Goal: Information Seeking & Learning: Learn about a topic

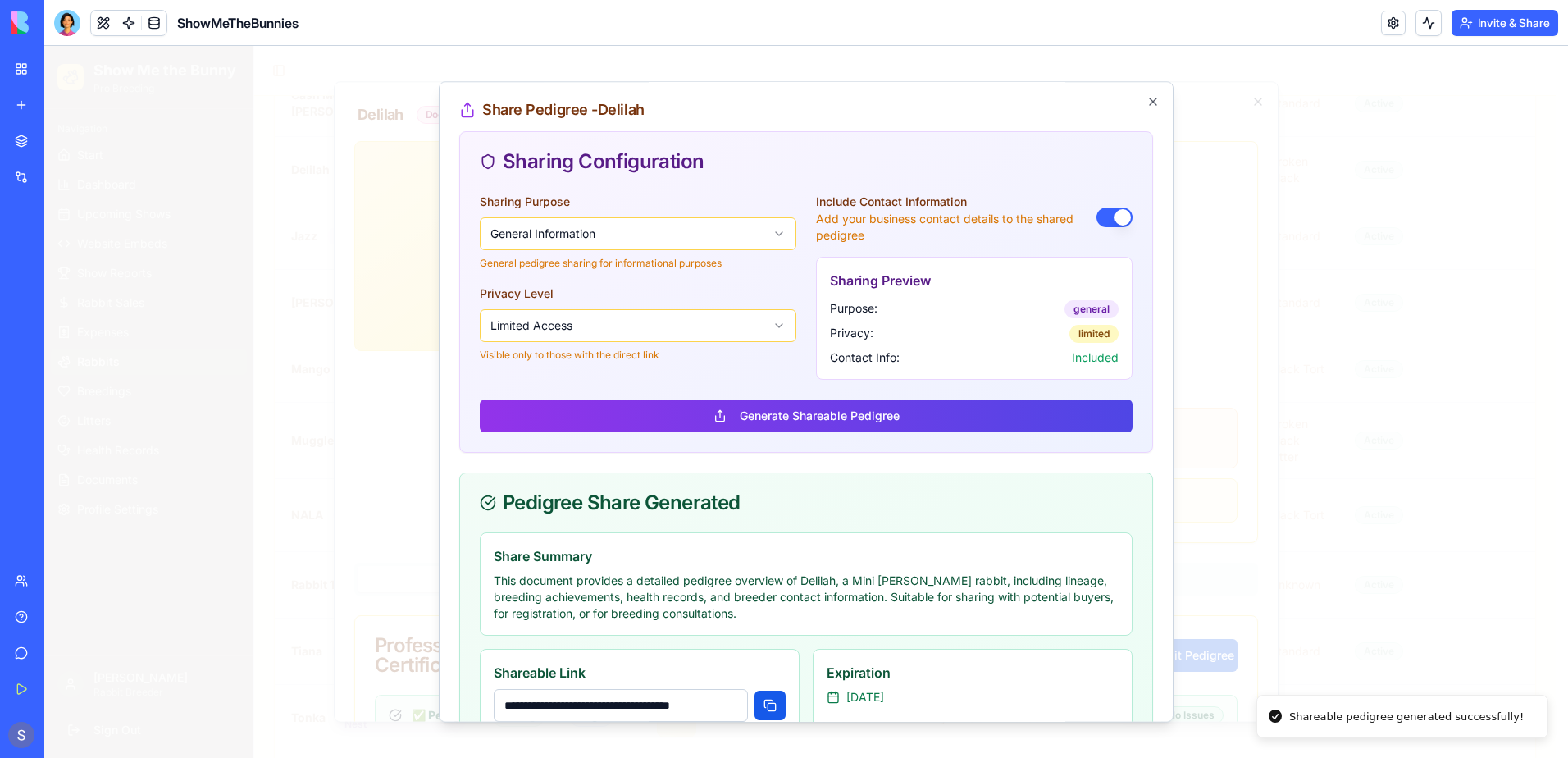
scroll to position [328, 0]
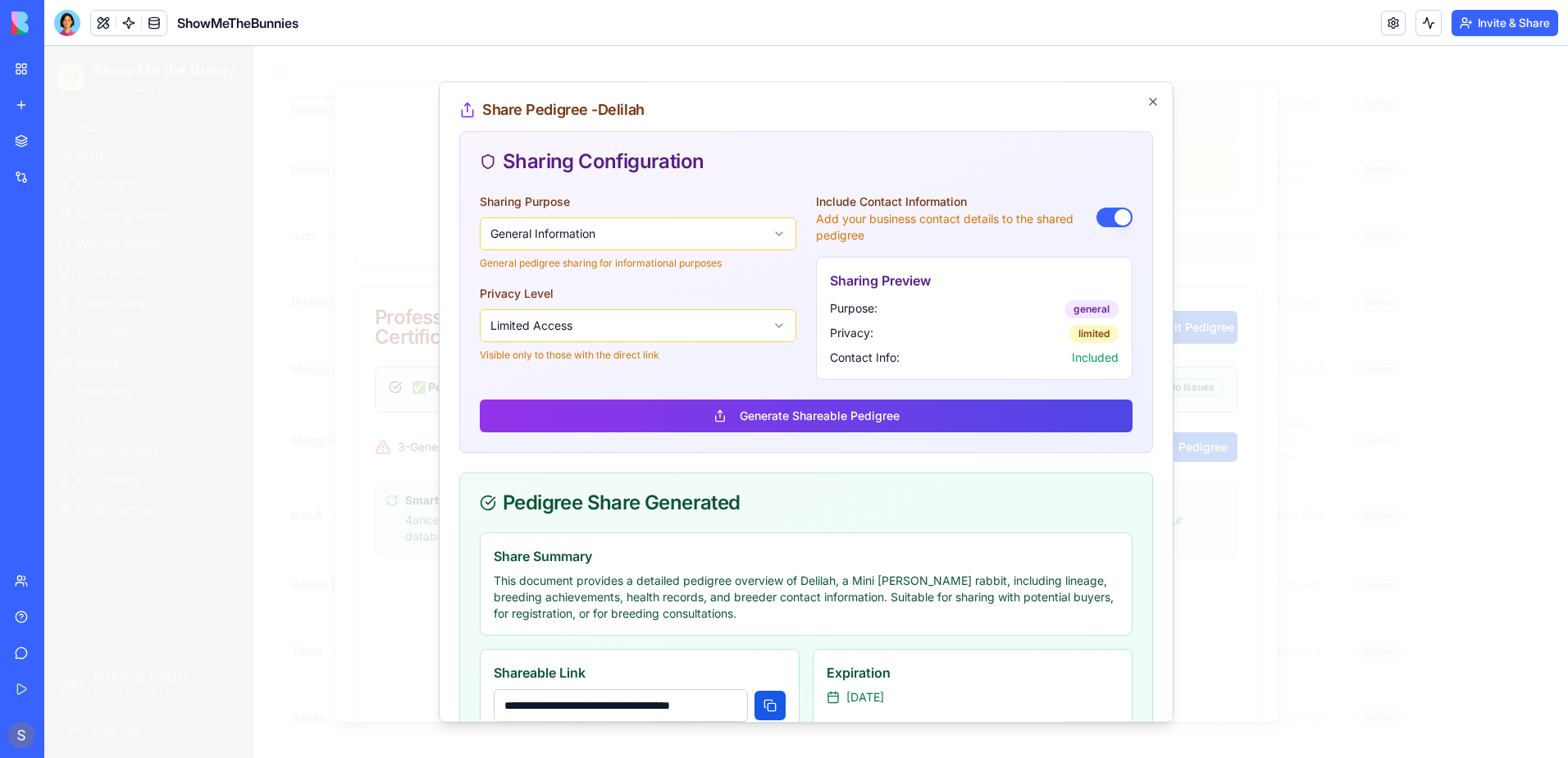
click at [263, 28] on span "ShowMeTheBunnies" at bounding box center [237, 23] width 121 height 20
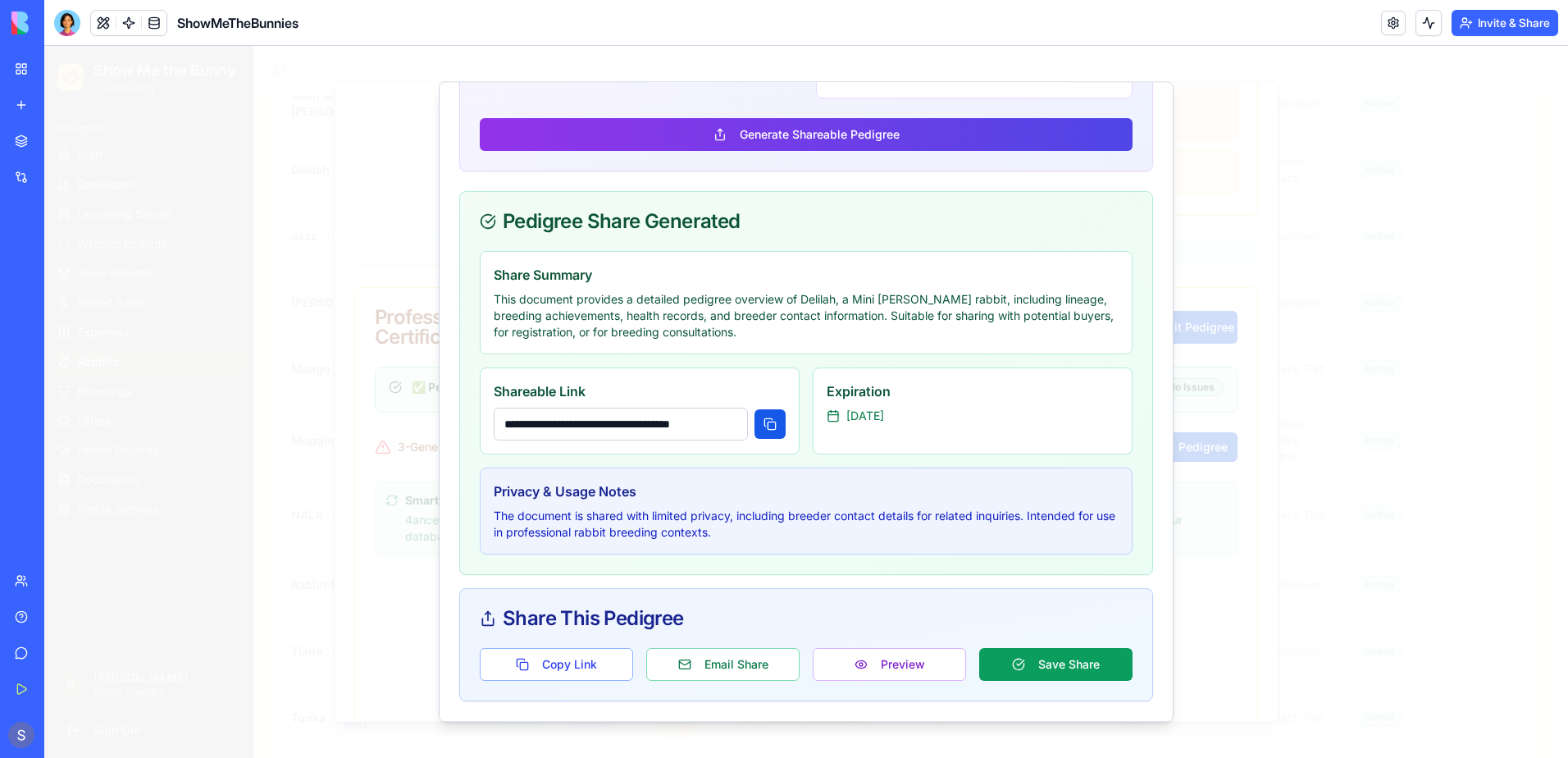
scroll to position [0, 0]
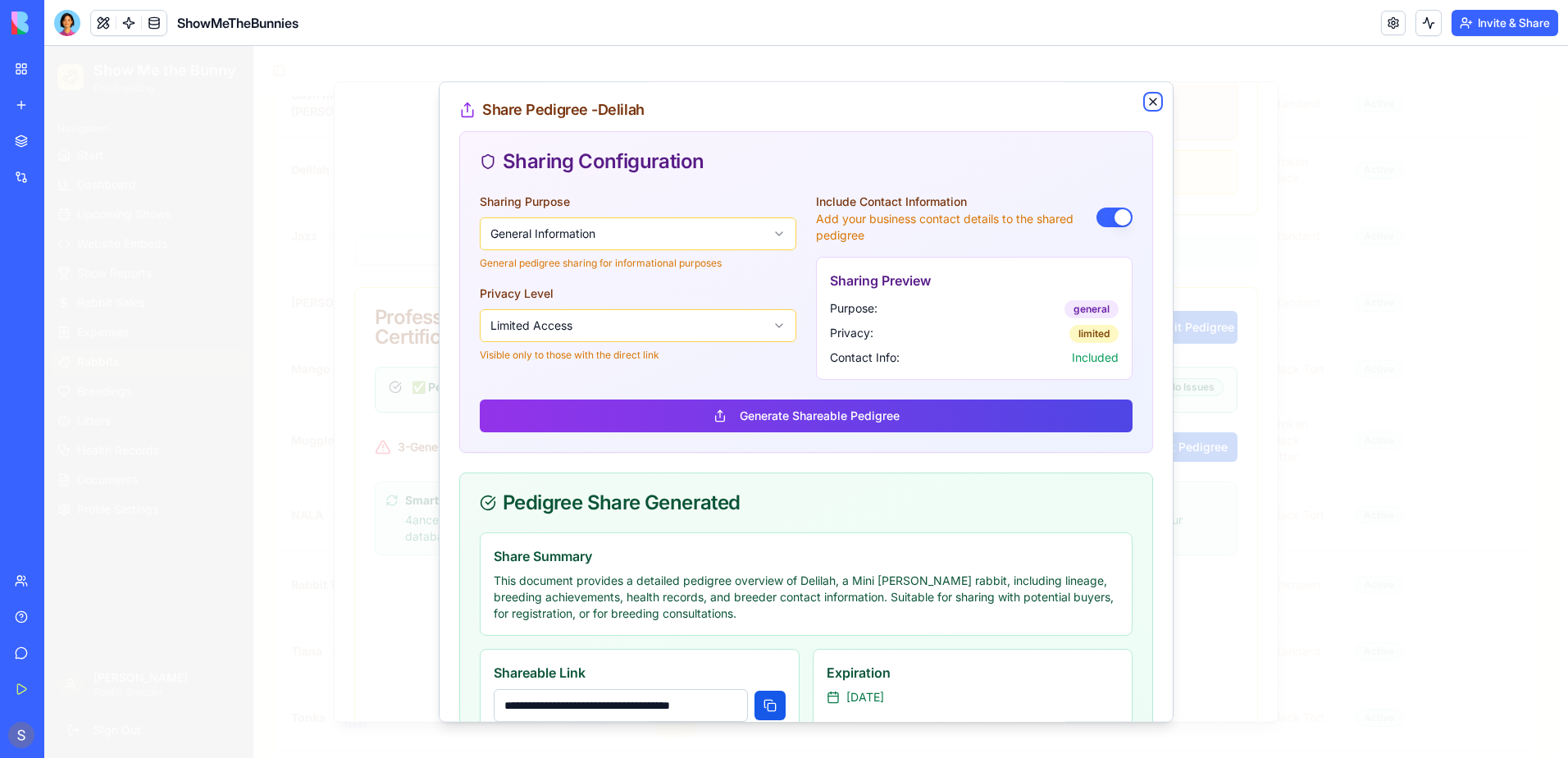
click at [1150, 101] on icon "button" at bounding box center [1153, 102] width 7 height 7
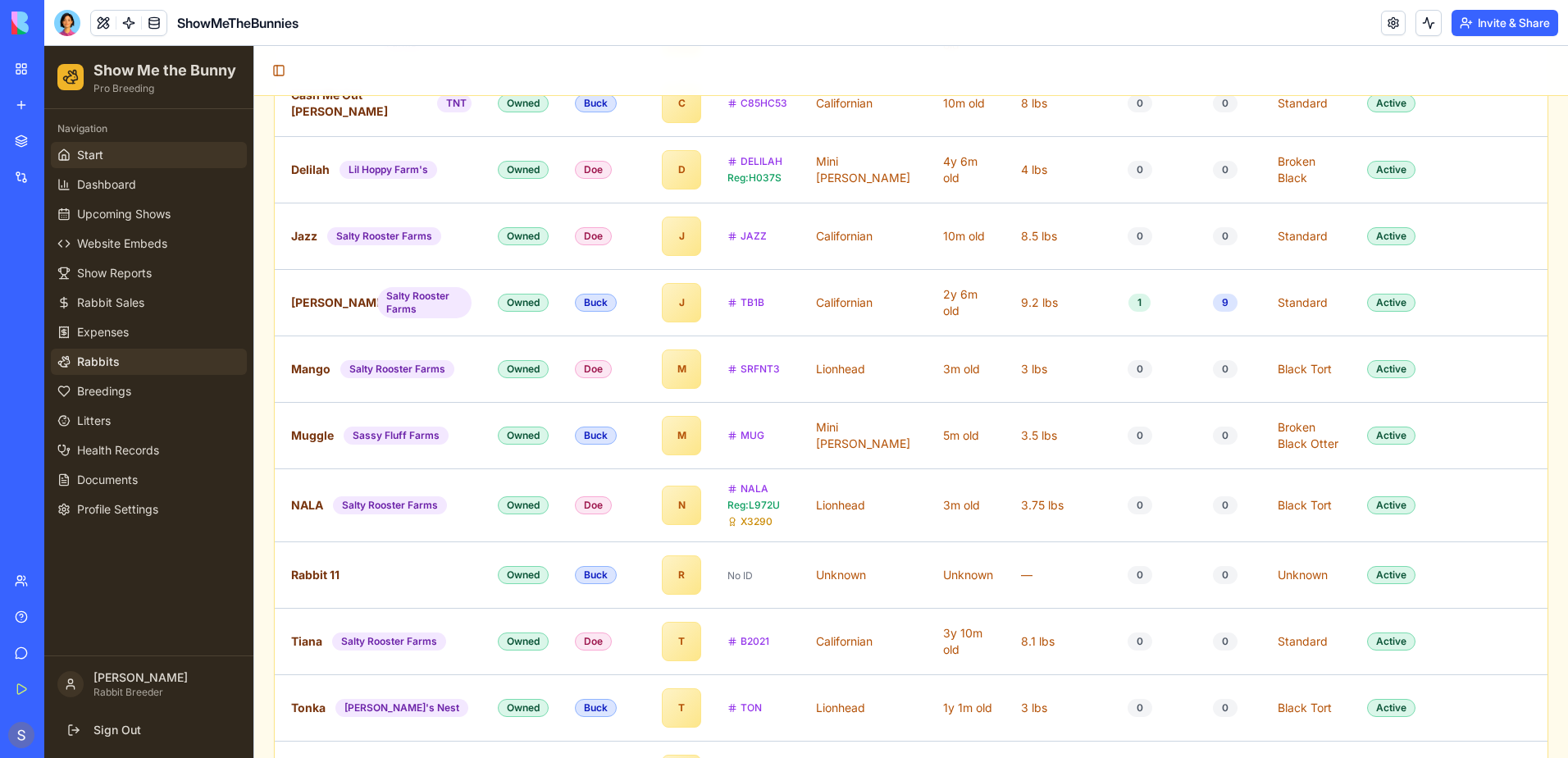
click at [165, 155] on link "Start" at bounding box center [149, 155] width 196 height 26
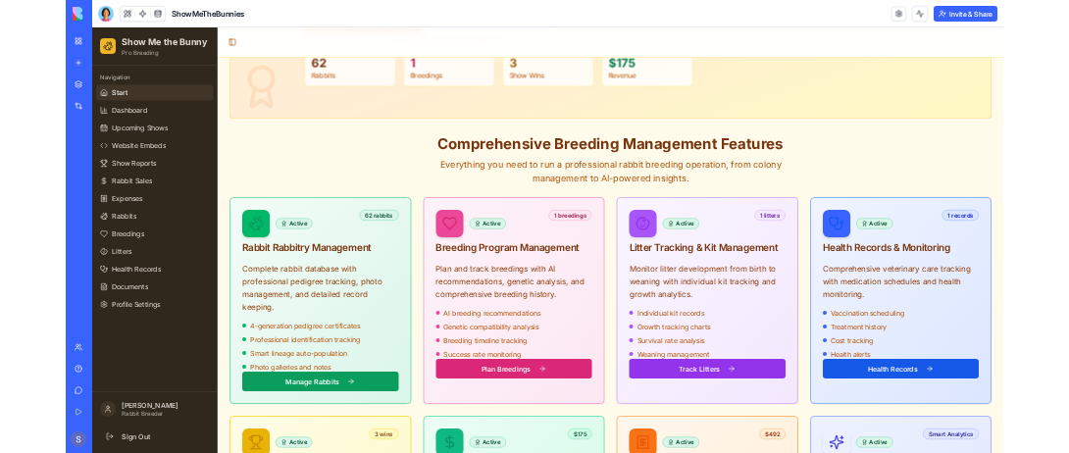
scroll to position [490, 0]
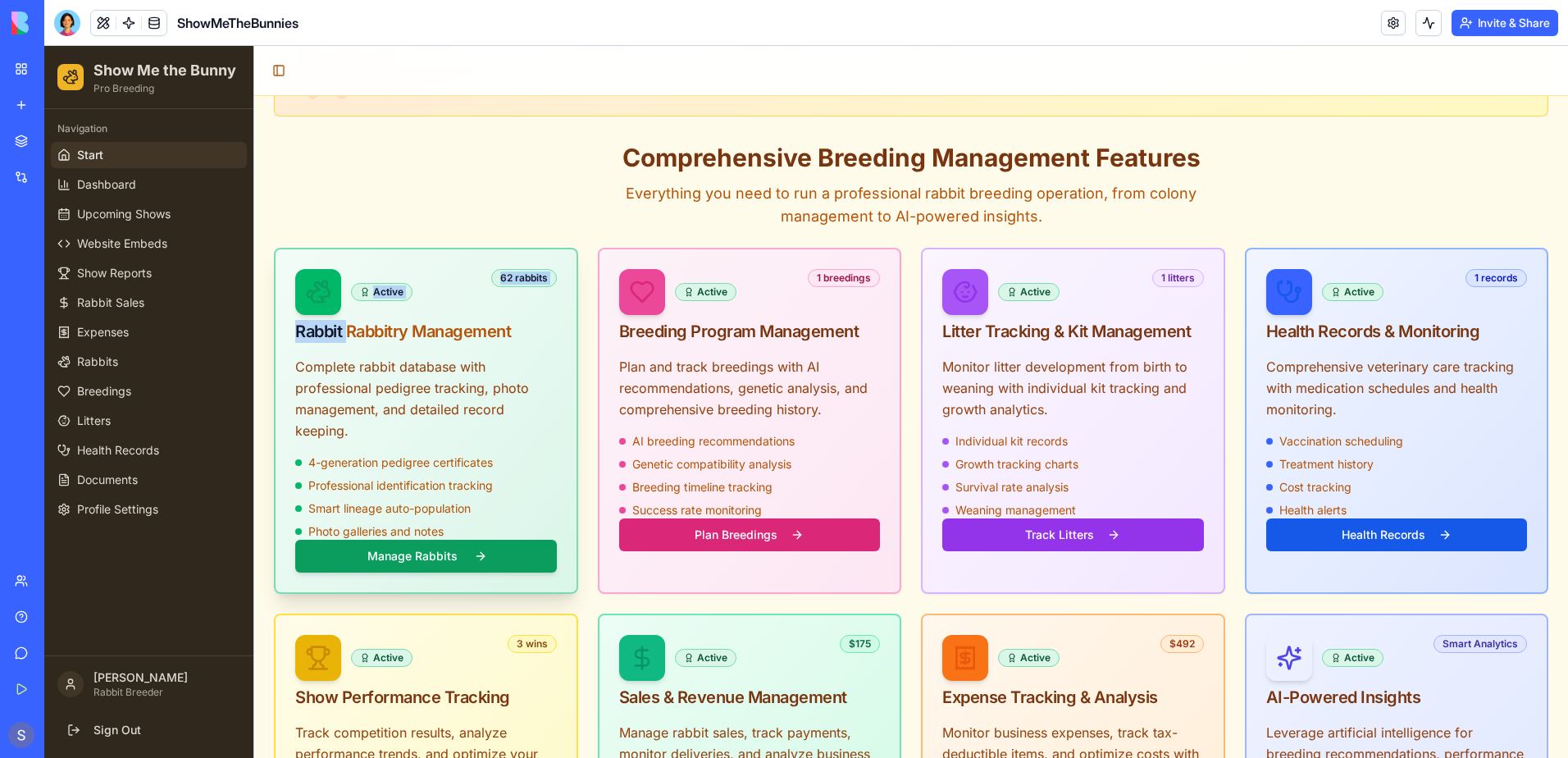
drag, startPoint x: 275, startPoint y: 207, endPoint x: 350, endPoint y: 301, distance: 120.3
click at [350, 301] on div "Comprehensive Breeding Management Features Everything you need to run a profess…" at bounding box center [912, 540] width 1274 height 796
click at [513, 356] on p "Complete rabbit database with professional pedigree tracking, photo management,…" at bounding box center [426, 399] width 262 height 85
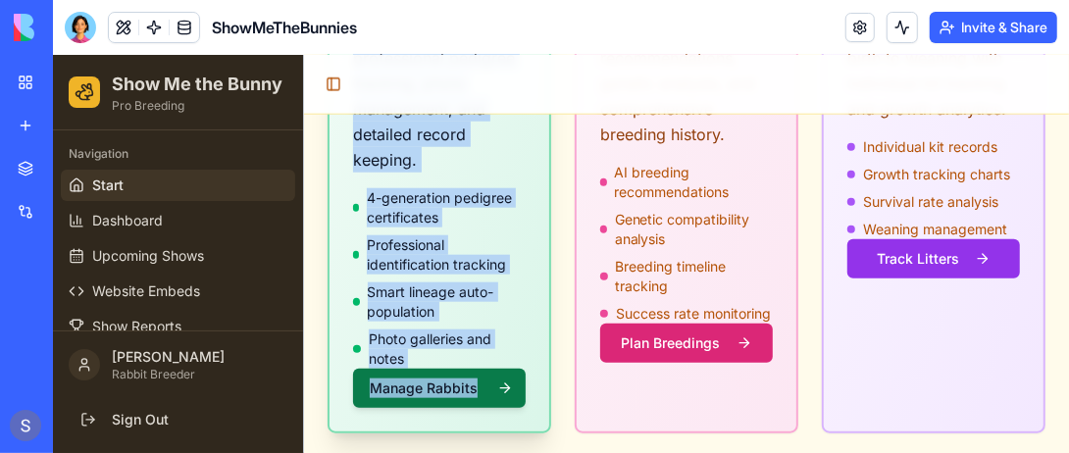
scroll to position [982, 0]
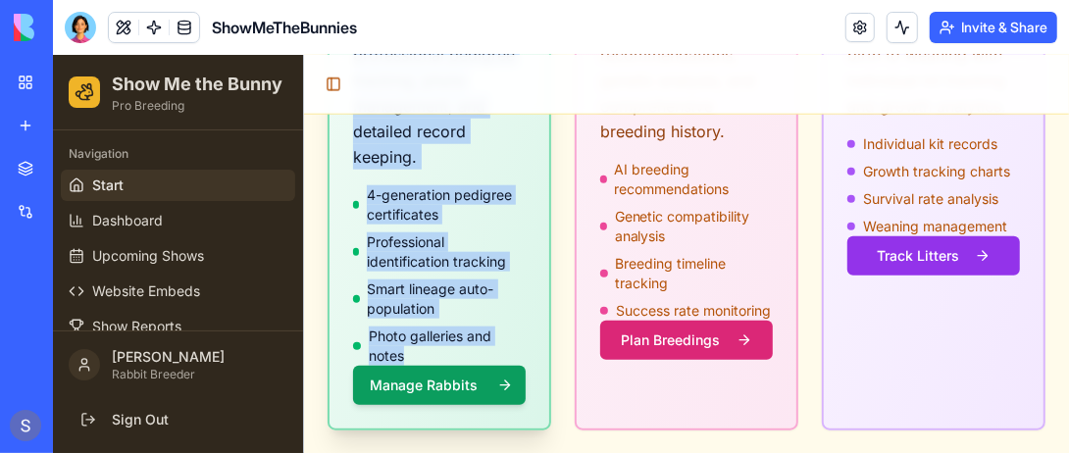
drag, startPoint x: 351, startPoint y: 293, endPoint x: 457, endPoint y: 351, distance: 120.7
click at [457, 351] on div "Complete rabbit database with professional pedigree tracking, photo management,…" at bounding box center [438, 208] width 220 height 437
copy div "Complete rabbit database with professional pedigree tracking, photo management,…"
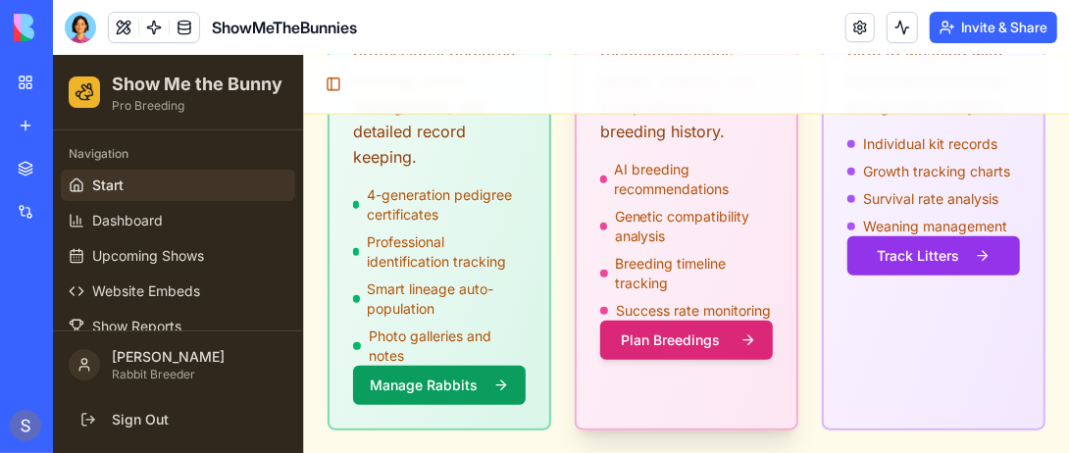
click at [705, 248] on div "AI breeding recommendations Genetic compatibility analysis Breeding timeline tr…" at bounding box center [685, 239] width 173 height 161
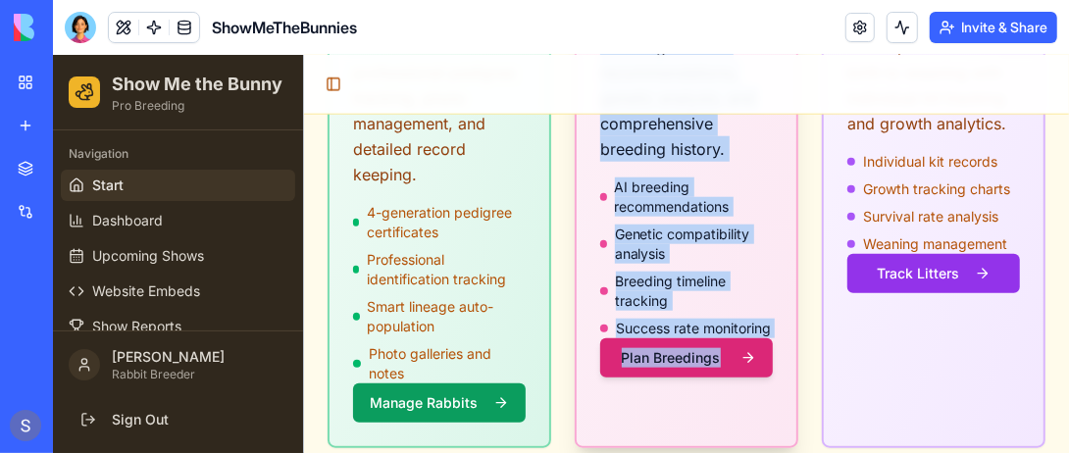
scroll to position [969, 0]
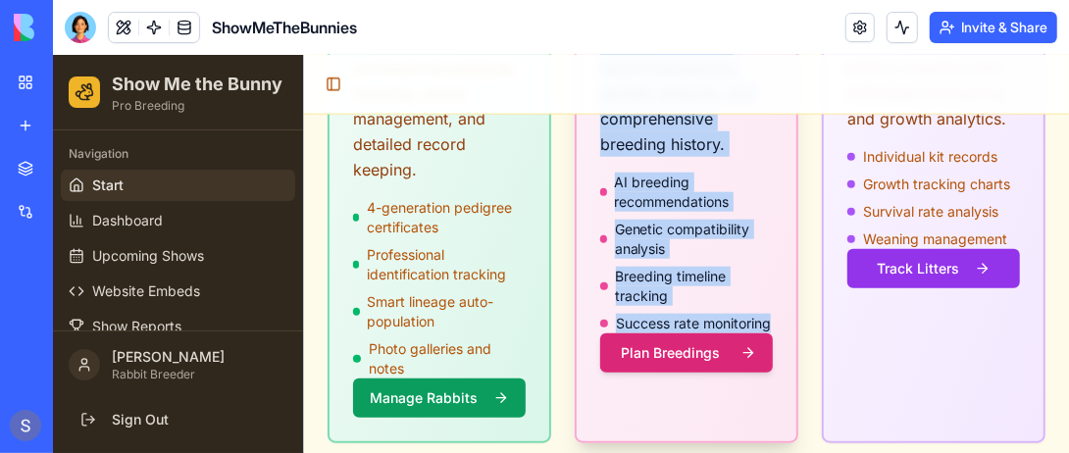
drag, startPoint x: 595, startPoint y: 192, endPoint x: 677, endPoint y: 336, distance: 165.5
click at [677, 336] on div "Plan and track breedings with AI recommendations, genetic analysis, and compreh…" at bounding box center [686, 199] width 220 height 392
copy div "Plan and track breedings with AI recommendations, genetic analysis, and compreh…"
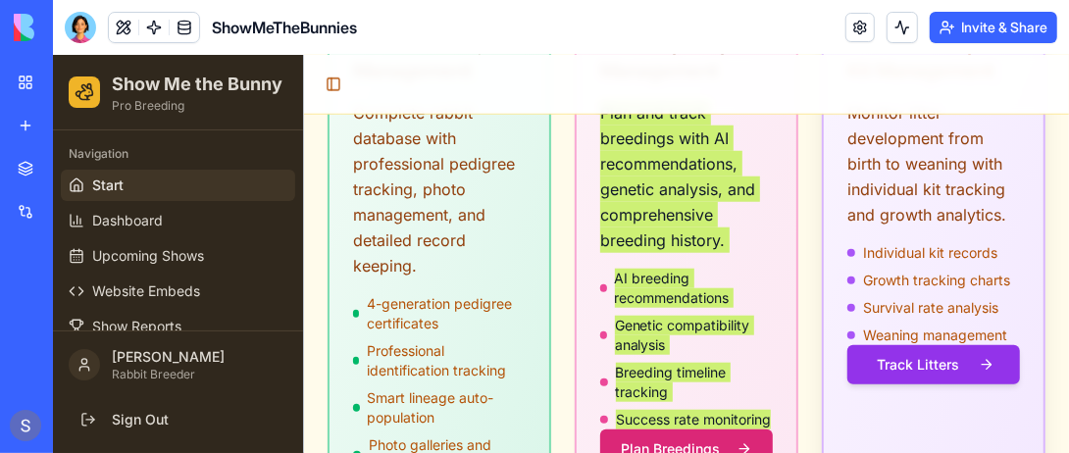
scroll to position [773, 0]
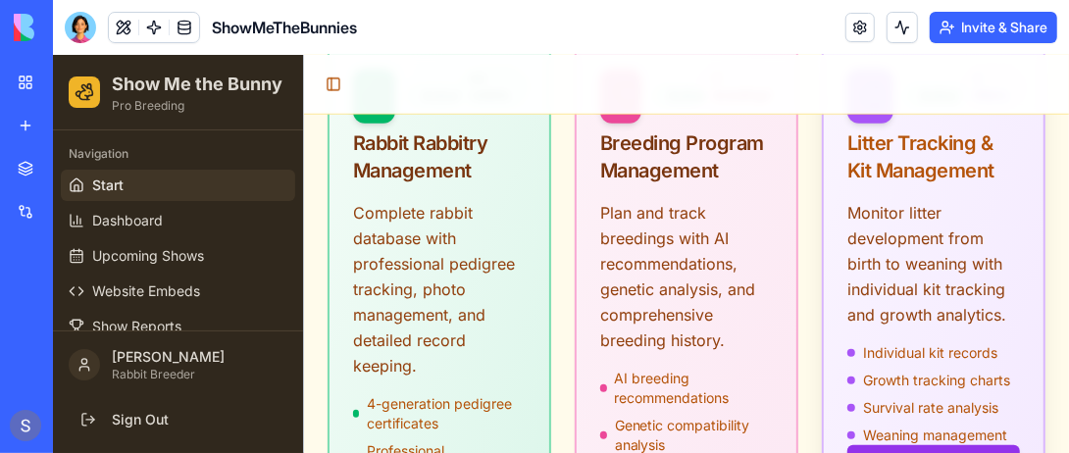
click at [915, 271] on p "Monitor litter development from birth to weaning with individual kit tracking a…" at bounding box center [932, 262] width 173 height 127
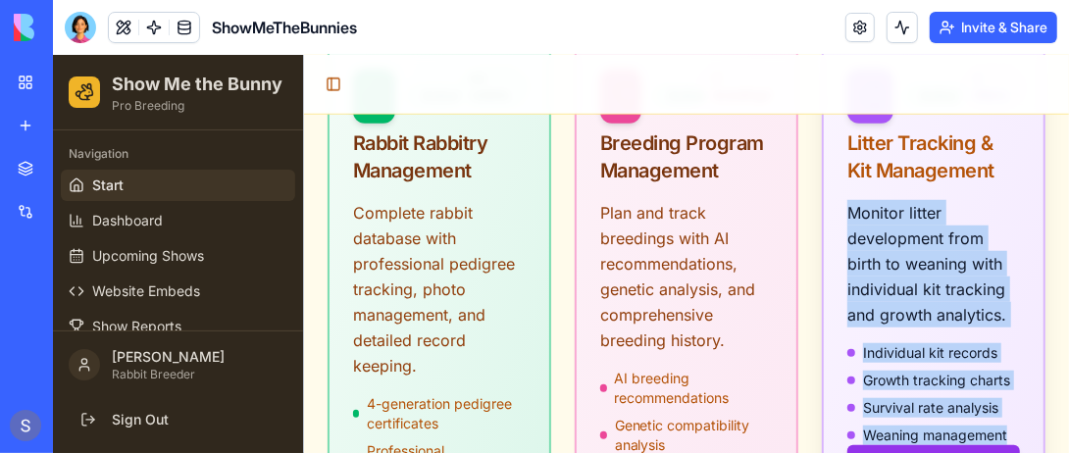
drag, startPoint x: 838, startPoint y: 203, endPoint x: 1003, endPoint y: 429, distance: 279.3
click at [1003, 429] on div "Monitor litter development from birth to weaning with individual kit tracking a…" at bounding box center [933, 353] width 220 height 308
copy div "Monitor litter development from birth to weaning with individual kit tracking a…"
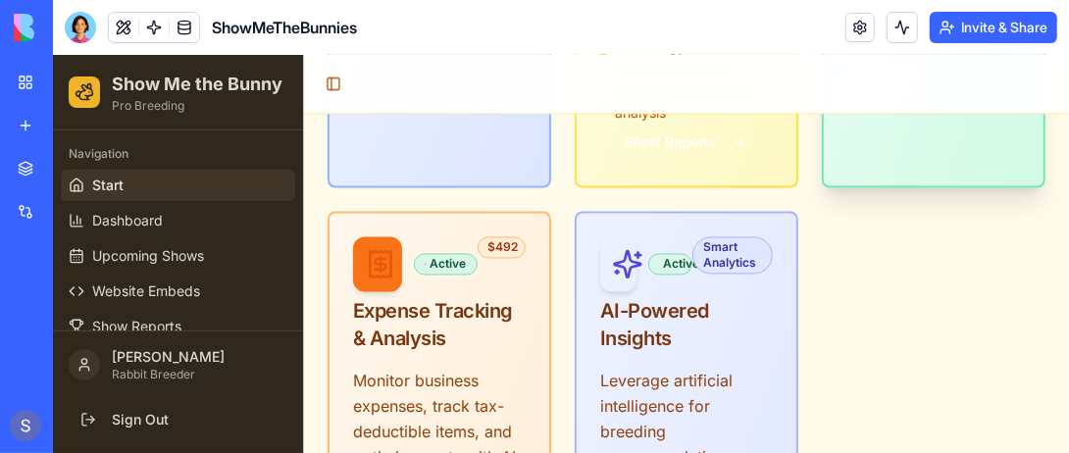
scroll to position [1851, 0]
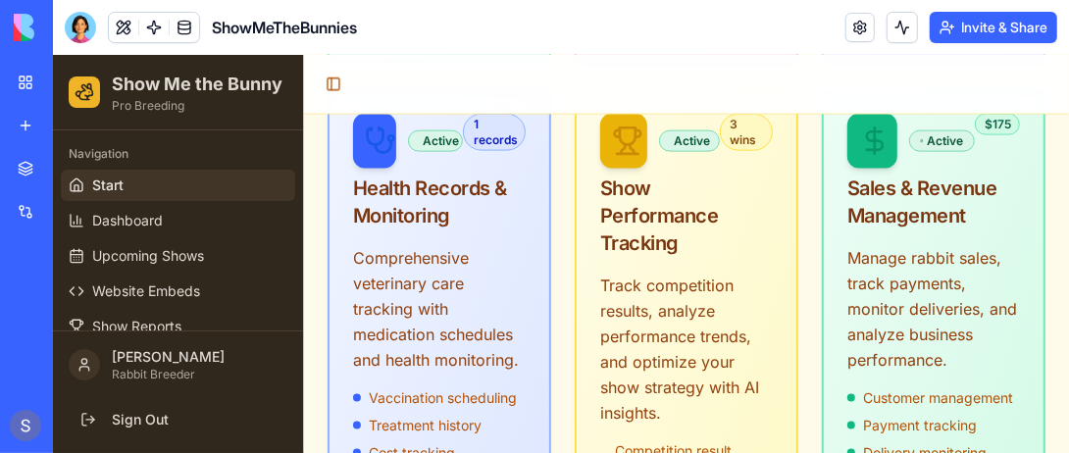
scroll to position [1263, 0]
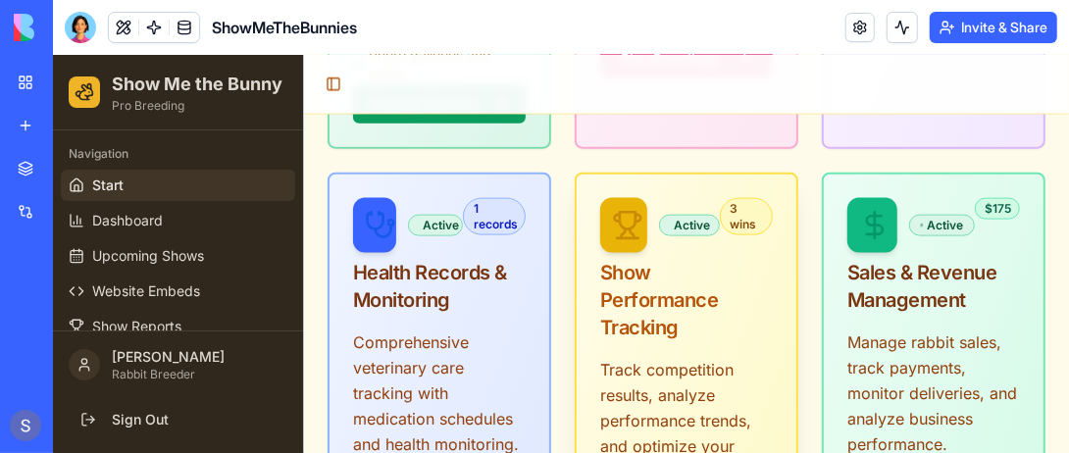
click at [627, 221] on icon at bounding box center [627, 219] width 16 height 17
click at [603, 221] on div at bounding box center [622, 224] width 47 height 55
click at [605, 223] on div at bounding box center [622, 224] width 47 height 55
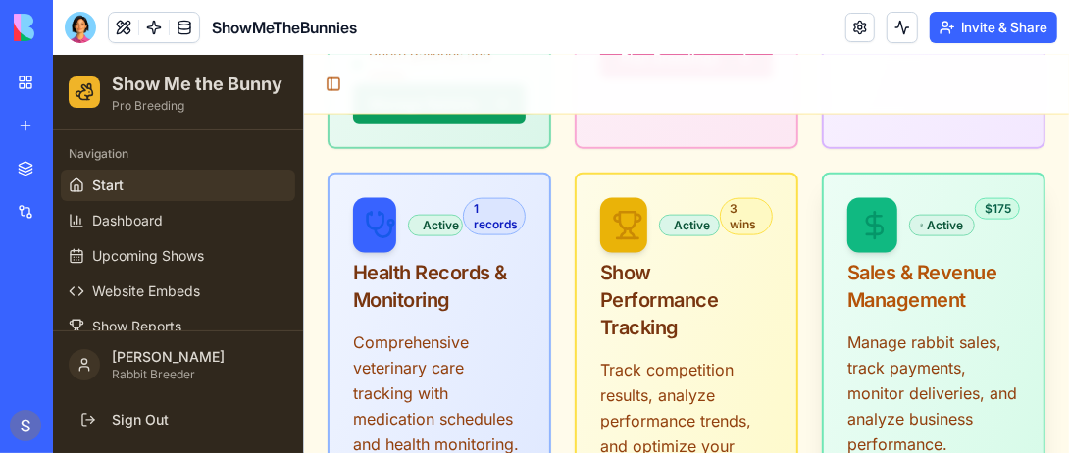
drag, startPoint x: 605, startPoint y: 223, endPoint x: 1011, endPoint y: 329, distance: 419.8
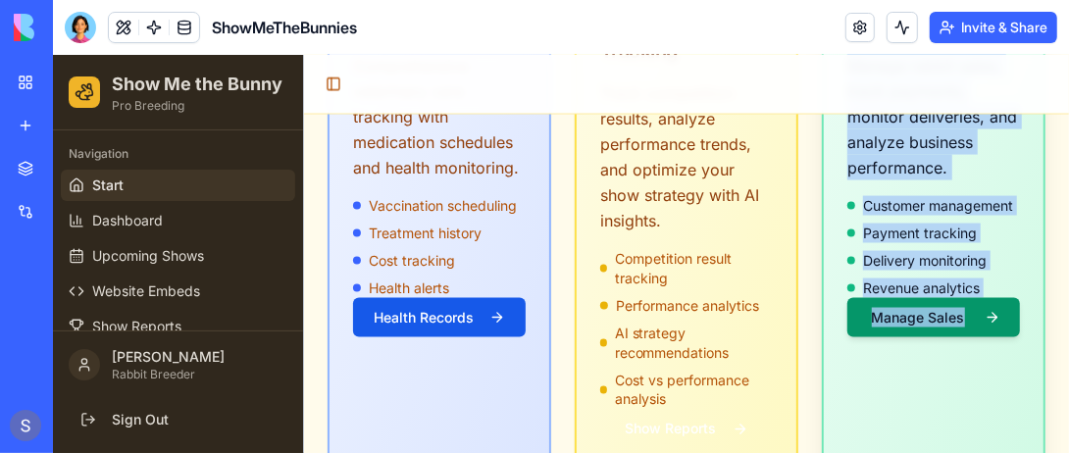
scroll to position [1585, 0]
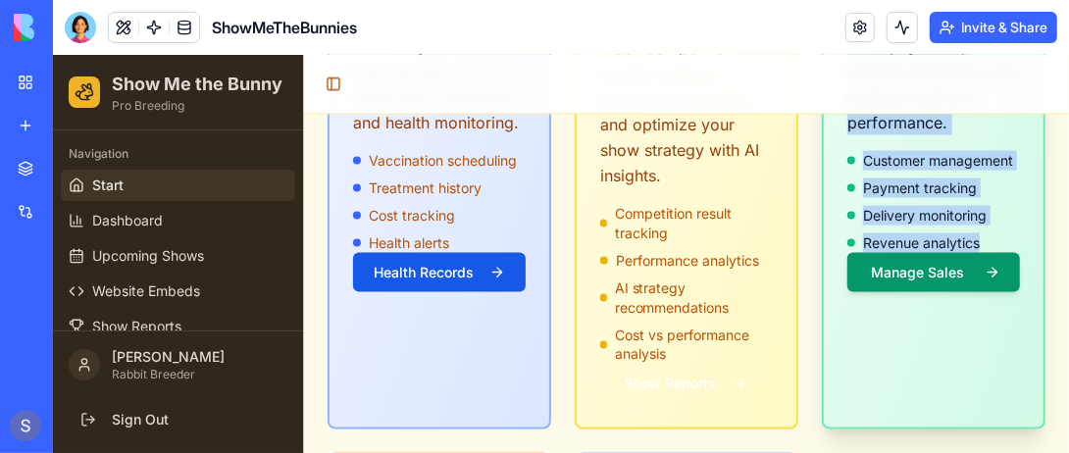
drag, startPoint x: 838, startPoint y: 239, endPoint x: 985, endPoint y: 229, distance: 147.4
click at [985, 229] on div "Manage rabbit sales, track payments, monitor deliveries, and analyze business p…" at bounding box center [933, 161] width 220 height 308
copy div "Manage rabbit sales, track payments, monitor deliveries, and analyze business p…"
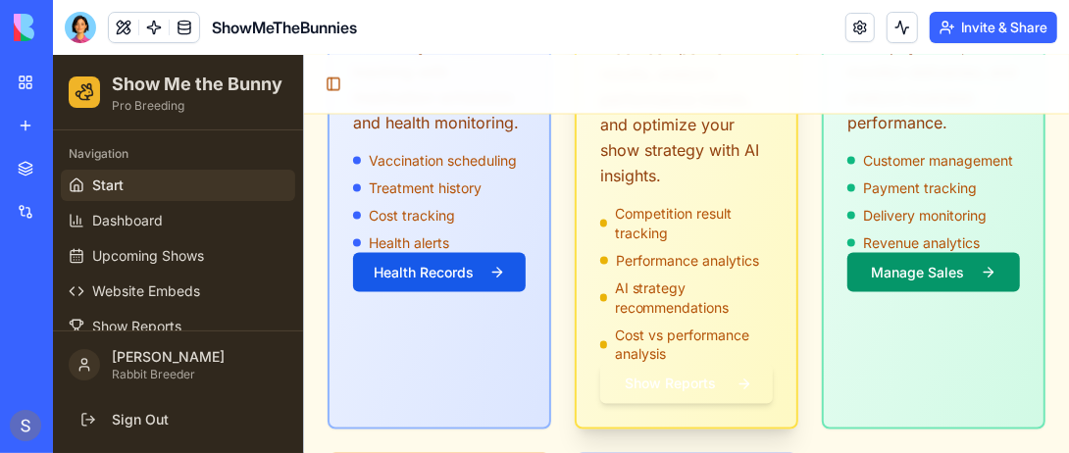
click at [732, 243] on div "Competition result tracking Performance analytics AI strategy recommendations C…" at bounding box center [685, 283] width 173 height 161
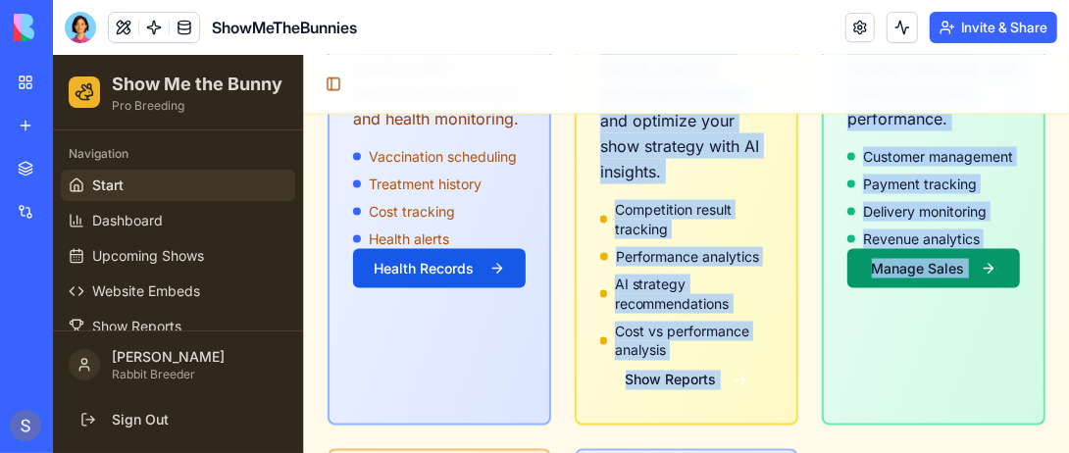
scroll to position [1621, 0]
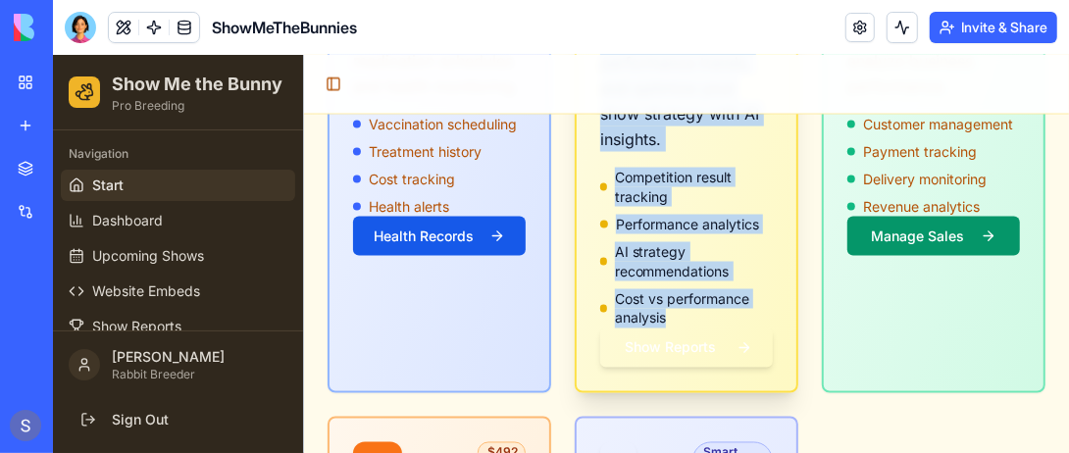
drag, startPoint x: 596, startPoint y: 138, endPoint x: 661, endPoint y: 316, distance: 188.9
click at [661, 316] on div "Track competition results, analyze performance trends, and optimize your show s…" at bounding box center [686, 194] width 220 height 392
copy div "Track competition results, analyze performance trends, and optimize your show s…"
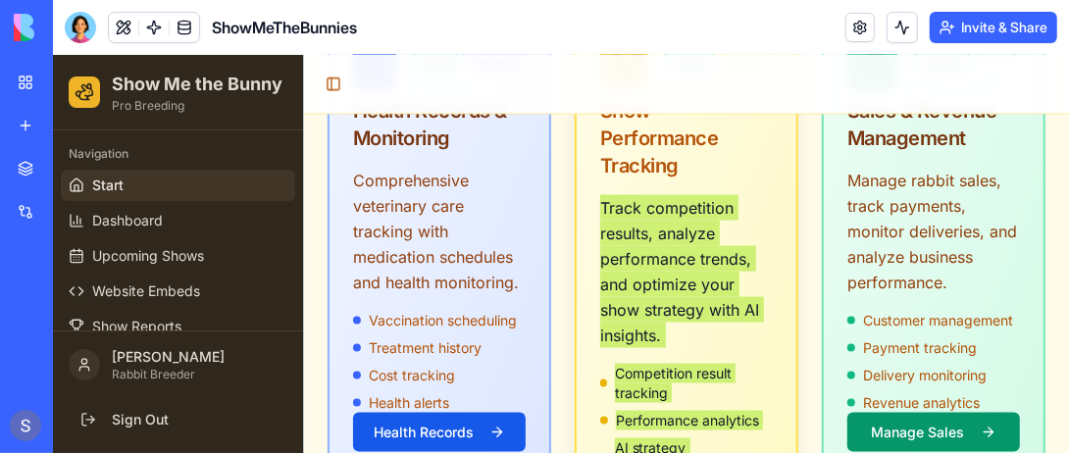
scroll to position [1523, 0]
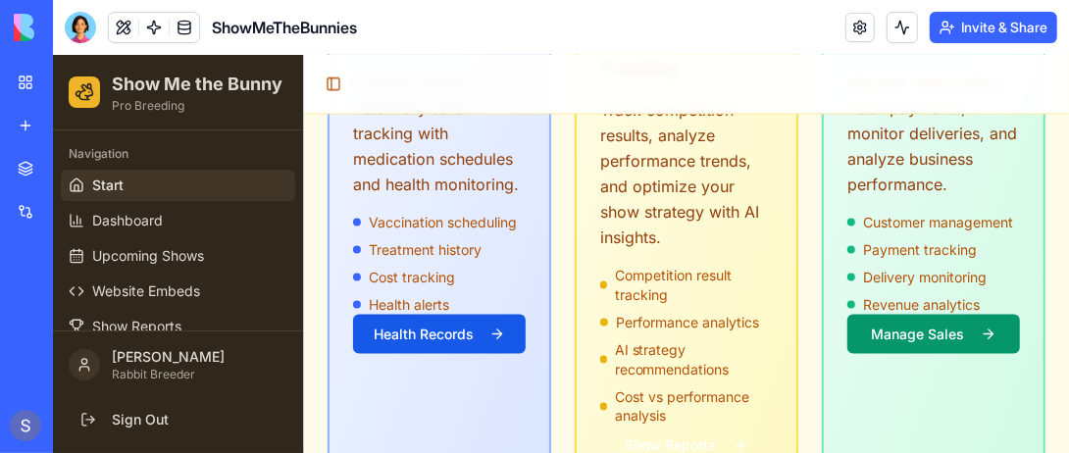
click at [470, 94] on div "Toggle Sidebar" at bounding box center [685, 84] width 765 height 60
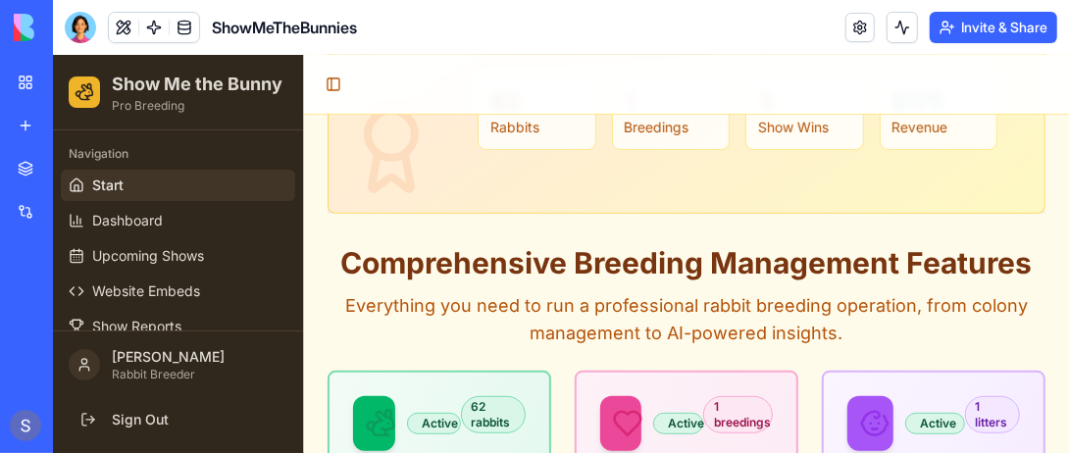
scroll to position [444, 0]
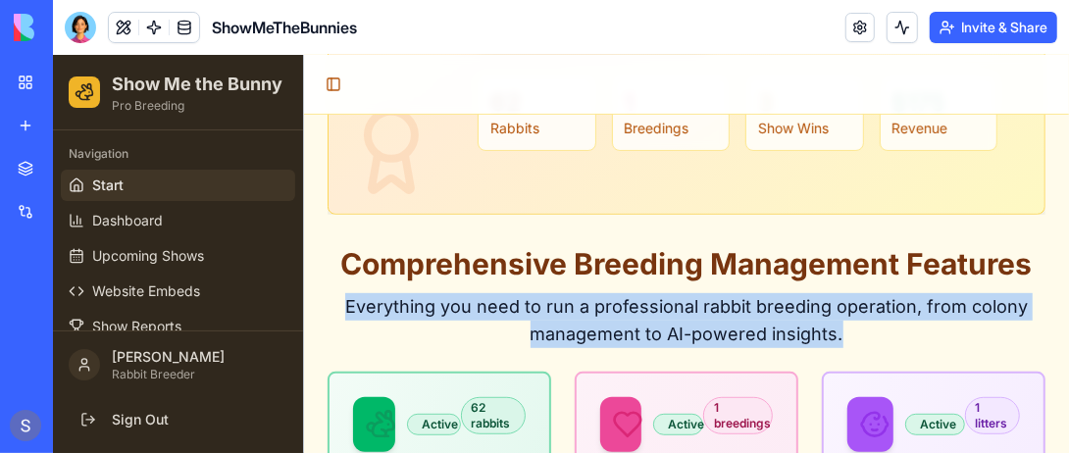
drag, startPoint x: 344, startPoint y: 297, endPoint x: 874, endPoint y: 340, distance: 531.3
click at [874, 340] on p "Everything you need to run a professional rabbit breeding operation, from colon…" at bounding box center [686, 319] width 718 height 55
copy p "Everything you need to run a professional rabbit breeding operation, from colon…"
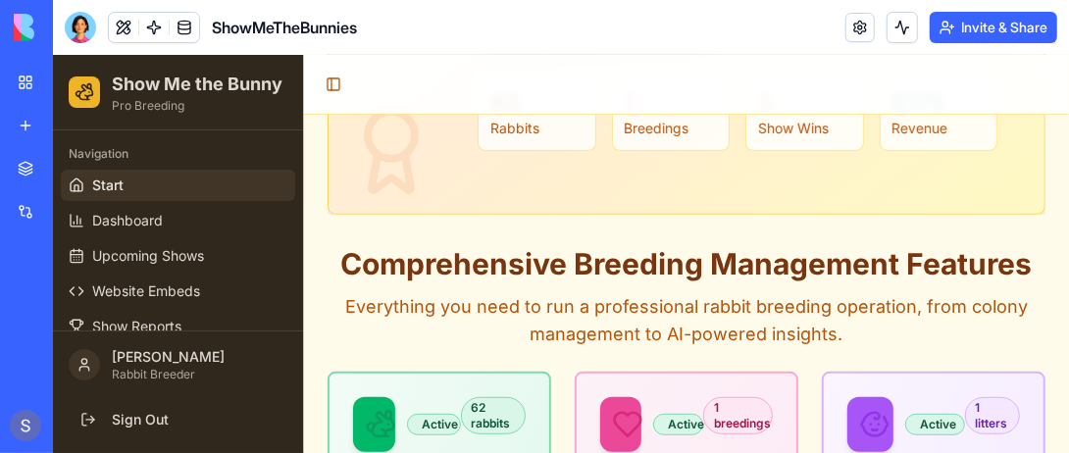
click at [591, 247] on h2 "Comprehensive Breeding Management Features" at bounding box center [686, 262] width 718 height 35
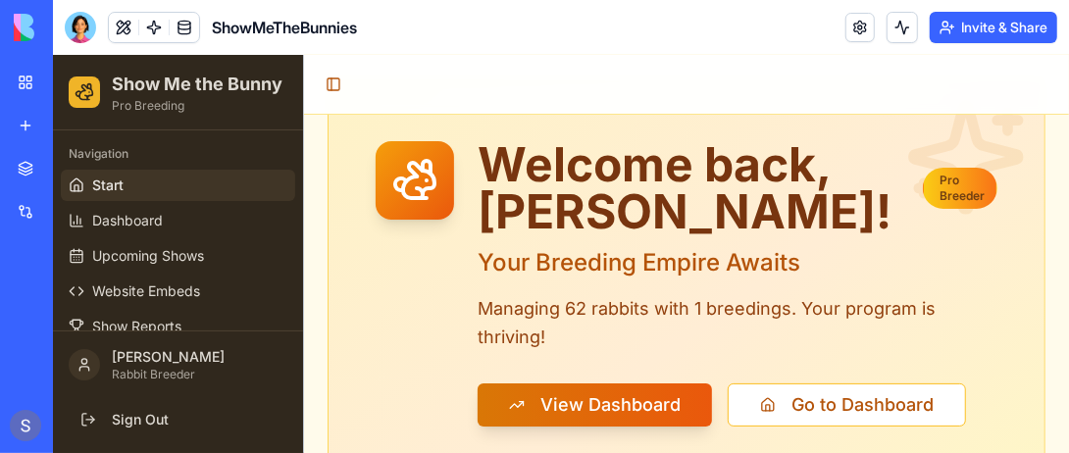
scroll to position [98, 0]
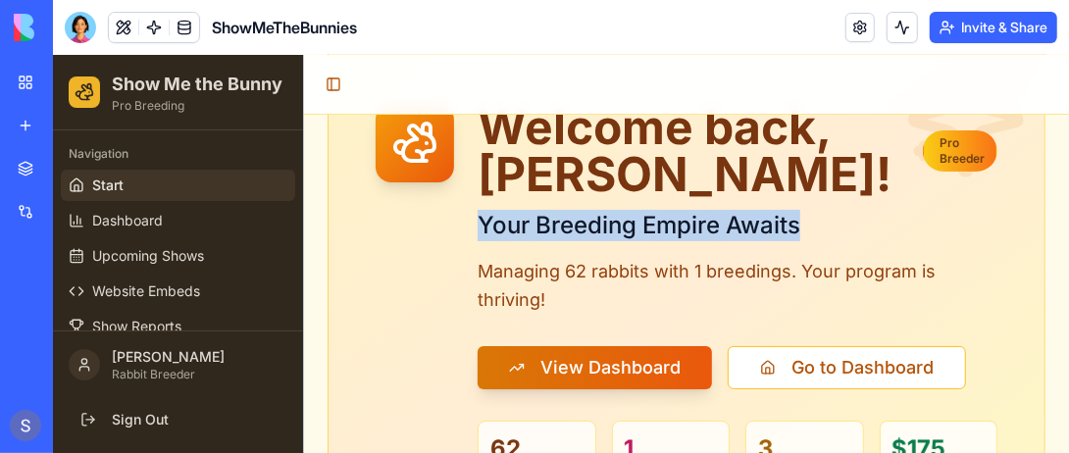
drag, startPoint x: 478, startPoint y: 217, endPoint x: 806, endPoint y: 224, distance: 328.6
click at [806, 224] on h2 "Your Breeding Empire Awaits" at bounding box center [737, 224] width 520 height 31
copy h2 "Your Breeding Empire Awaits"
